Goal: Transaction & Acquisition: Purchase product/service

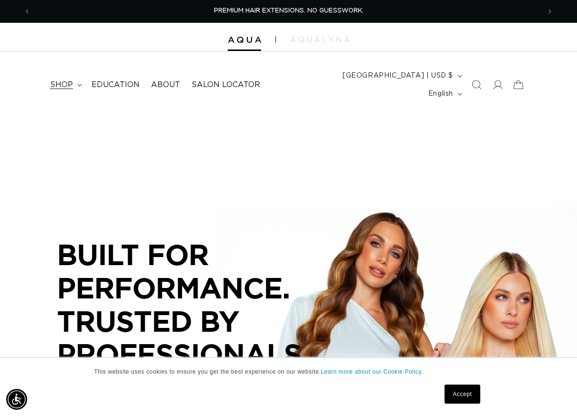
click at [59, 80] on span "shop" at bounding box center [61, 85] width 23 height 10
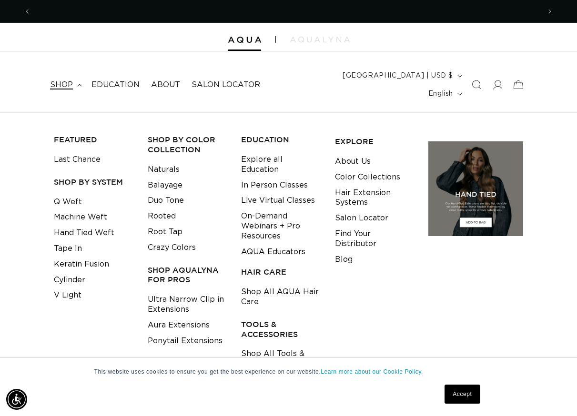
scroll to position [0, 509]
click at [70, 241] on link "Tape In" at bounding box center [68, 249] width 28 height 16
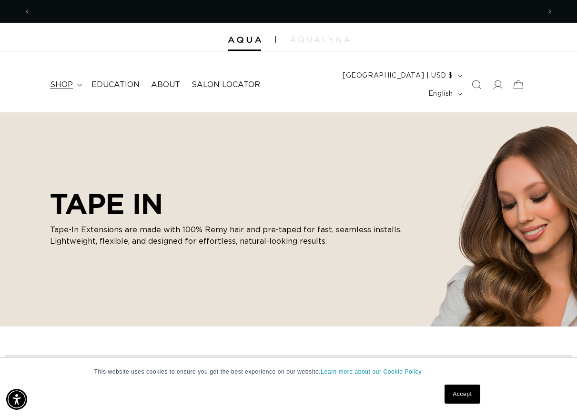
click at [61, 74] on summary "shop" at bounding box center [64, 84] width 41 height 21
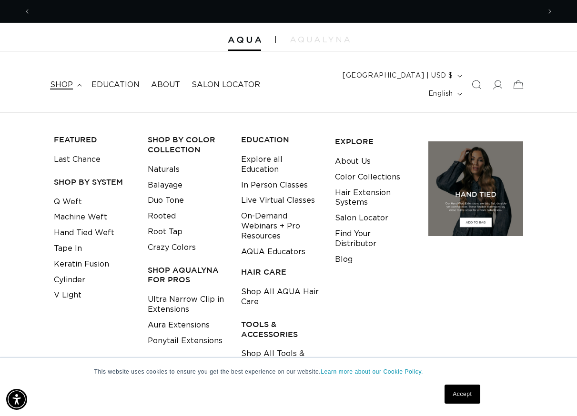
scroll to position [0, 509]
click at [170, 135] on h3 "Shop by Color Collection" at bounding box center [187, 145] width 79 height 20
click at [65, 241] on link "Tape In" at bounding box center [68, 249] width 28 height 16
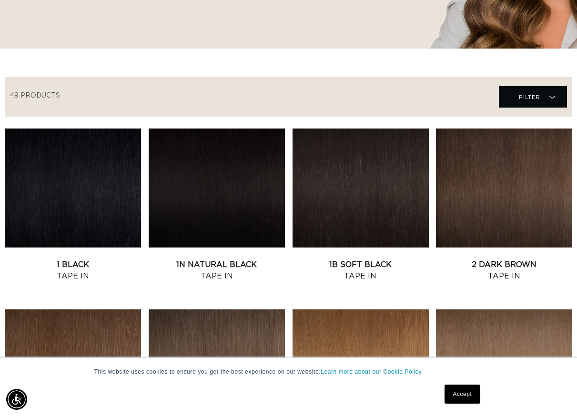
scroll to position [0, 1018]
click at [253, 259] on link "1N Natural Black Tape In" at bounding box center [217, 270] width 136 height 23
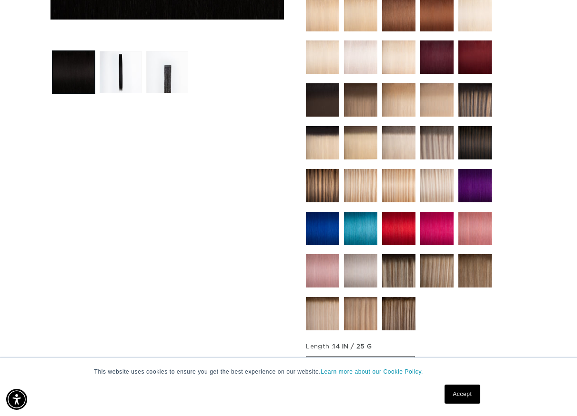
scroll to position [0, 509]
